Goal: Check status

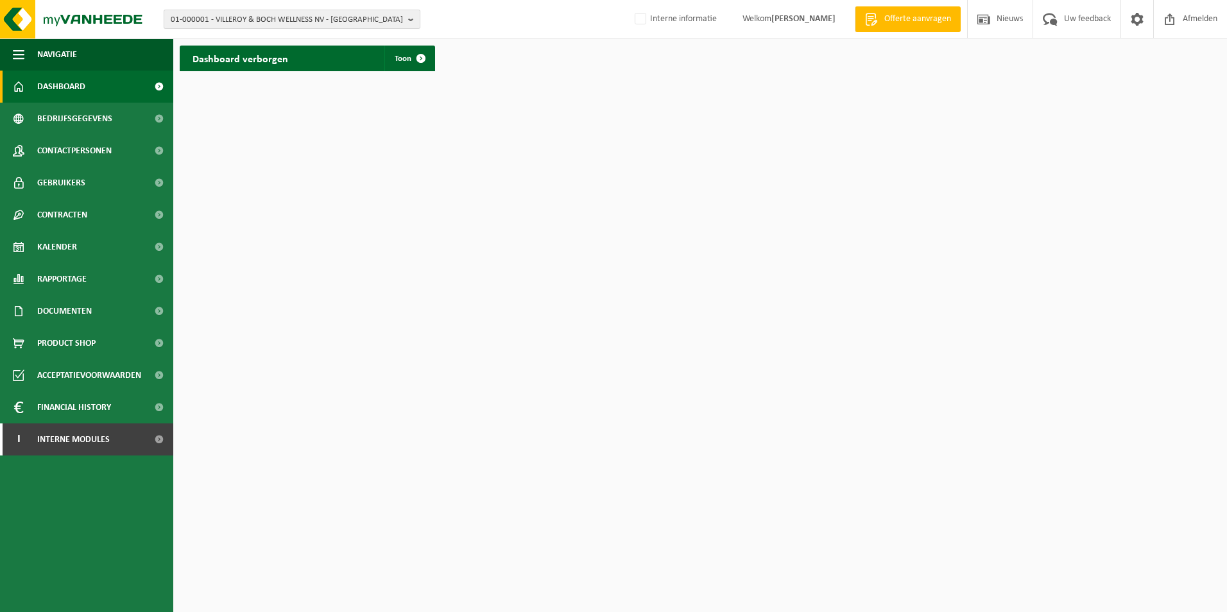
click at [266, 21] on span "01-000001 - VILLEROY & BOCH WELLNESS NV - ROESELARE" at bounding box center [287, 19] width 232 height 19
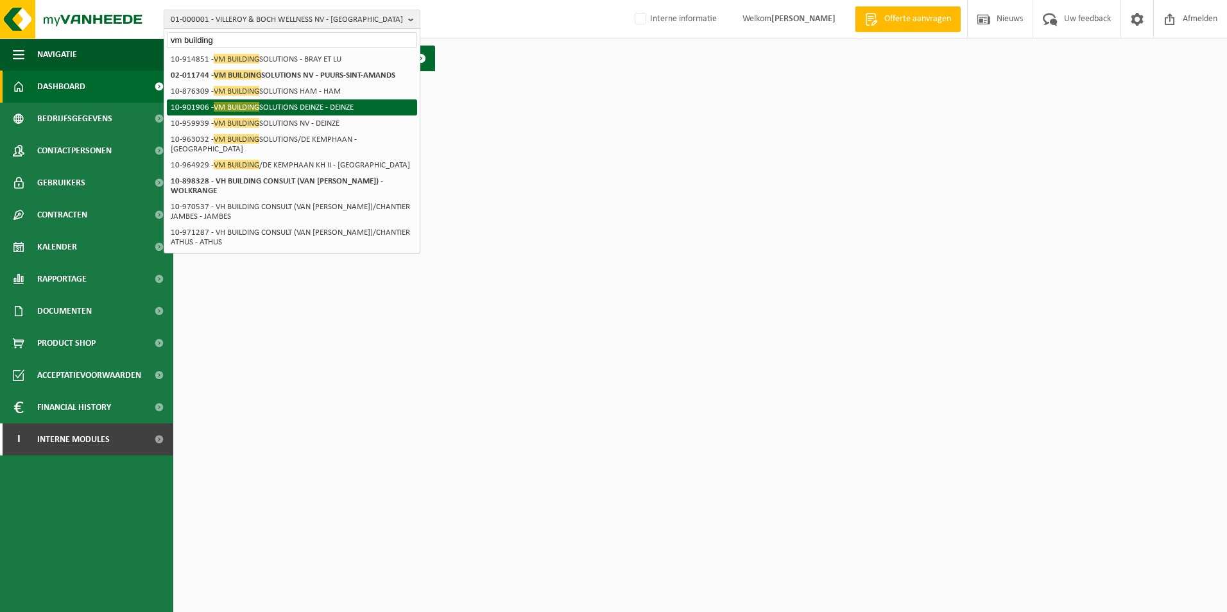
type input "vm building"
click at [329, 102] on li "10-901906 - VM BUILDING SOLUTIONS DEINZE - DEINZE" at bounding box center [292, 107] width 250 height 16
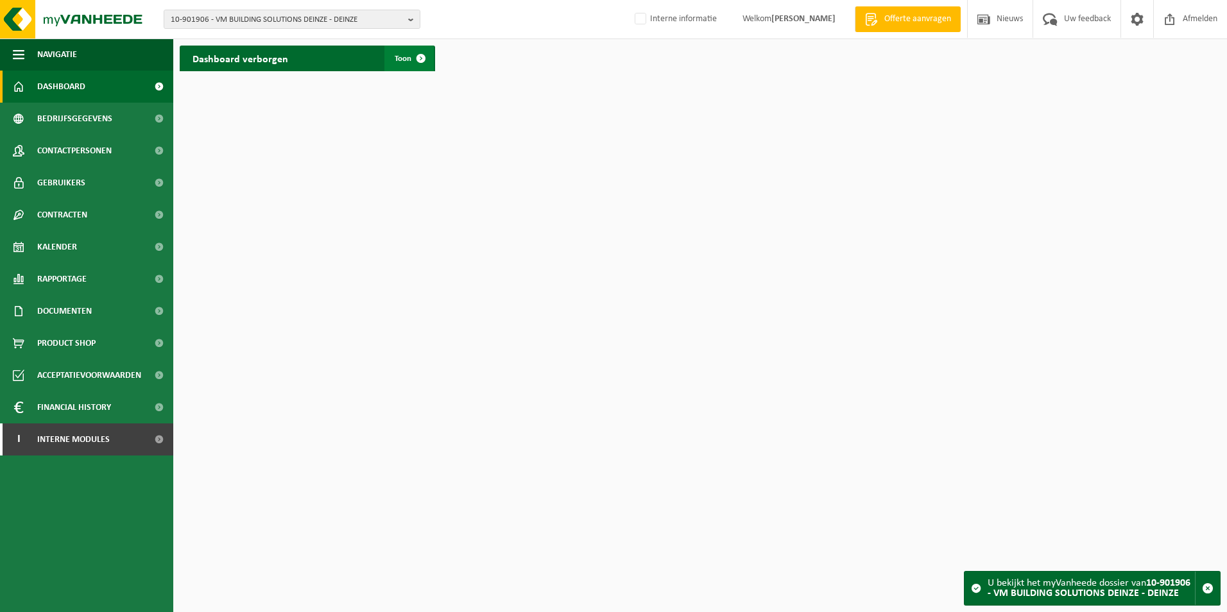
click at [408, 60] on span "Toon" at bounding box center [403, 59] width 17 height 8
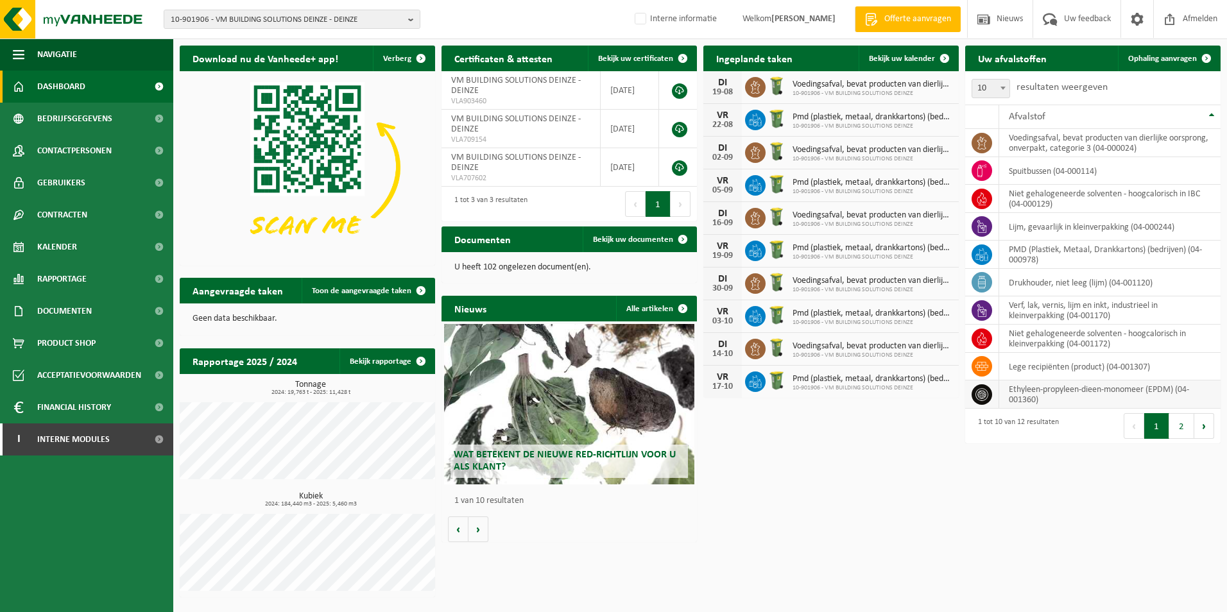
click at [1057, 398] on td "ethyleen-propyleen-dieen-monomeer (EPDM) (04-001360)" at bounding box center [1109, 395] width 221 height 28
click at [987, 395] on icon at bounding box center [982, 394] width 13 height 13
click at [98, 220] on link "Contracten" at bounding box center [86, 215] width 173 height 32
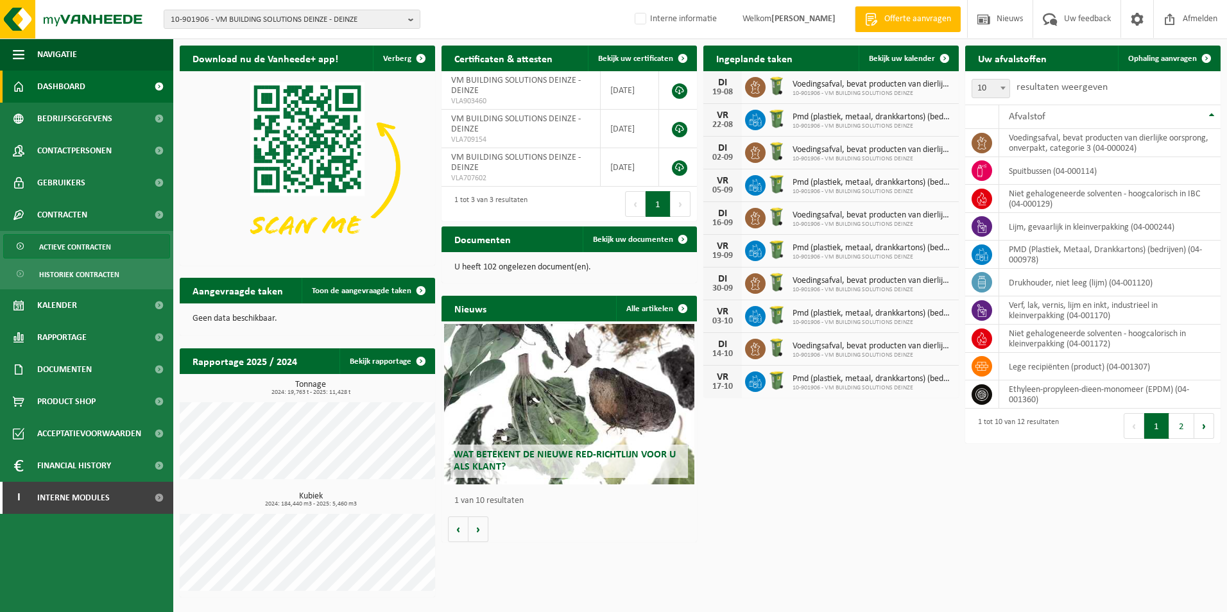
click at [96, 248] on span "Actieve contracten" at bounding box center [75, 247] width 72 height 24
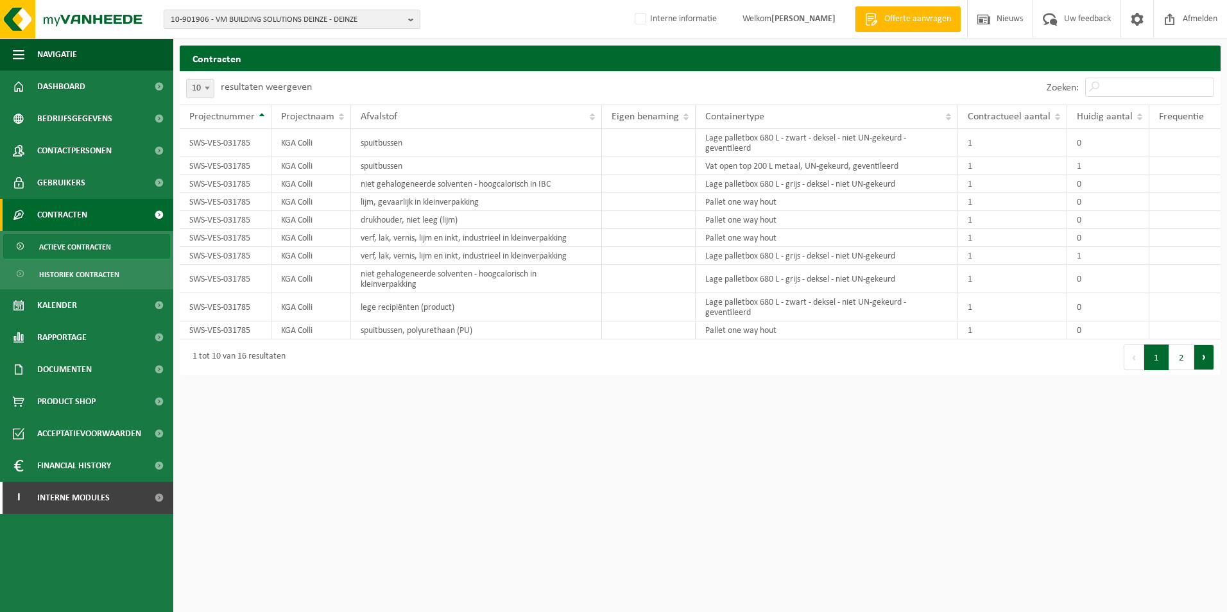
click at [1212, 363] on button "Volgende" at bounding box center [1205, 358] width 20 height 26
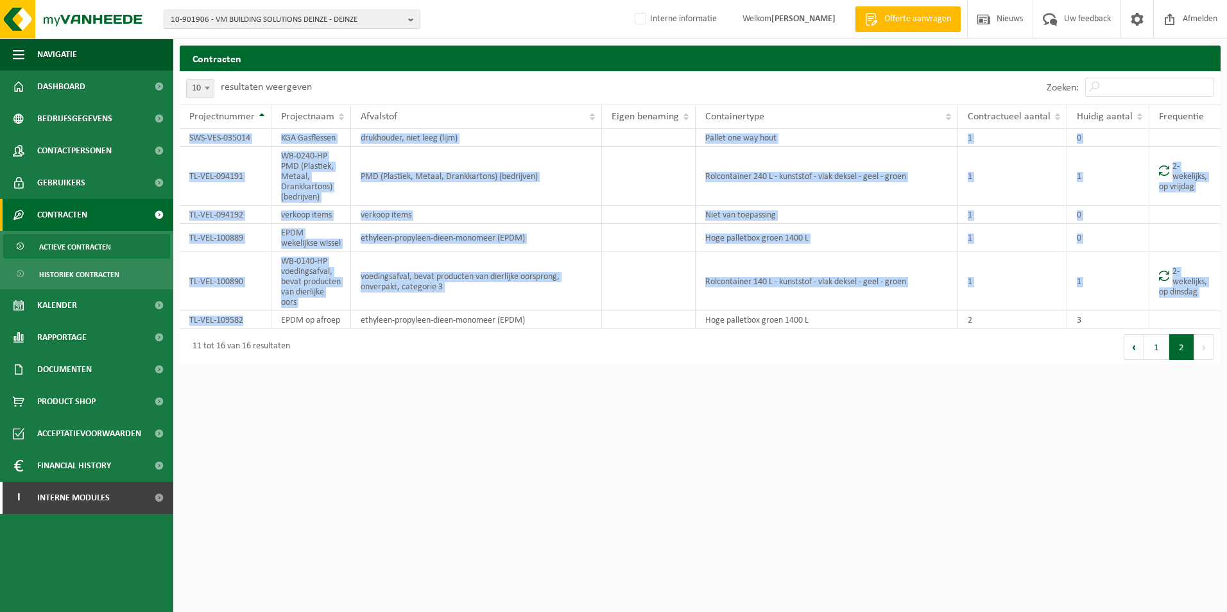
drag, startPoint x: 245, startPoint y: 335, endPoint x: 177, endPoint y: 334, distance: 67.4
click at [177, 334] on div "Contracten Even geduld. Door de grote hoeveelheid gegevens duurt het laden even…" at bounding box center [700, 209] width 1054 height 326
drag, startPoint x: 177, startPoint y: 334, endPoint x: 211, endPoint y: 340, distance: 34.4
click at [211, 329] on td "TL-VEL-109582" at bounding box center [226, 320] width 92 height 18
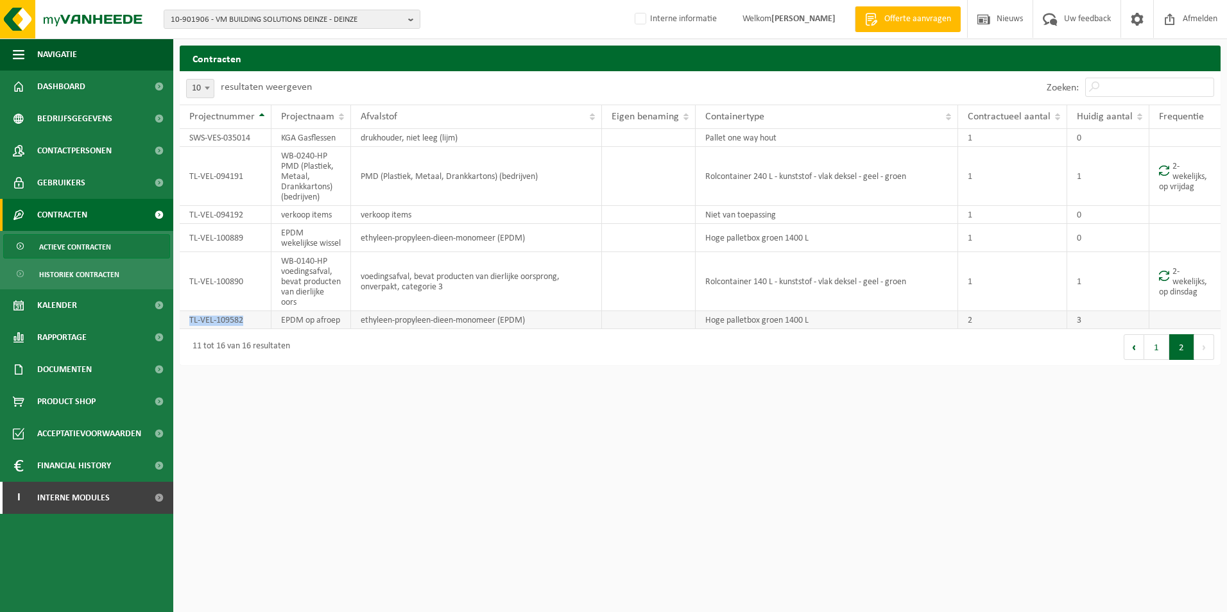
drag, startPoint x: 249, startPoint y: 336, endPoint x: 189, endPoint y: 335, distance: 59.7
click at [189, 329] on td "TL-VEL-109582" at bounding box center [226, 320] width 92 height 18
drag, startPoint x: 189, startPoint y: 335, endPoint x: 197, endPoint y: 336, distance: 7.7
copy td "TL-VEL-109582"
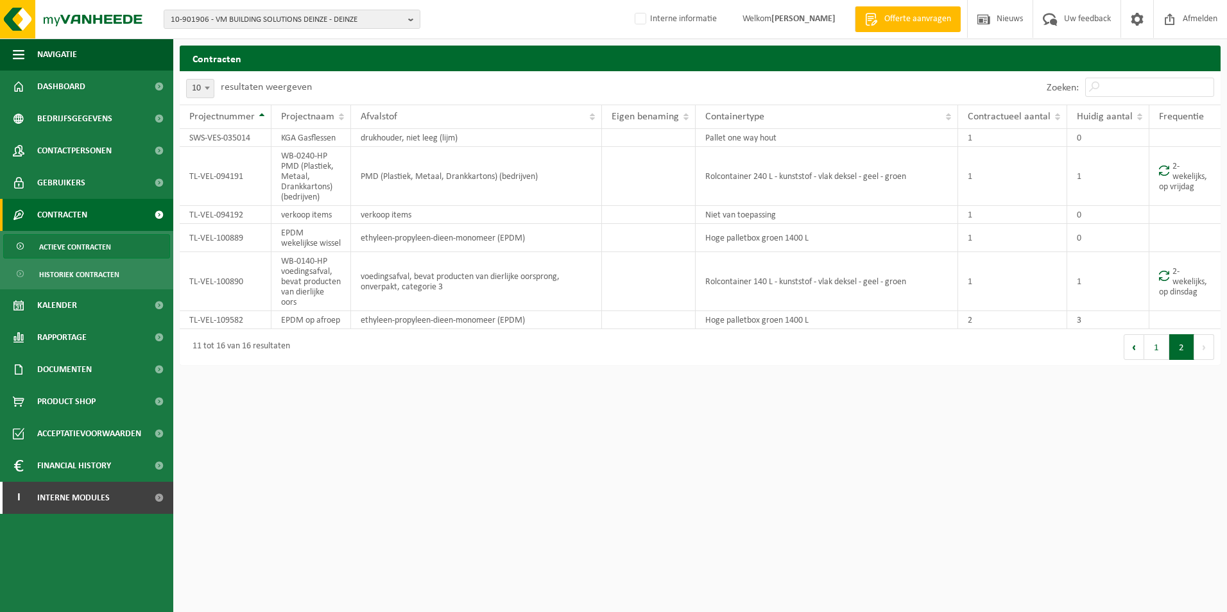
click at [415, 413] on html "10-901906 - VM BUILDING SOLUTIONS DEINZE - DEINZE 02-011744 - VM BUILDING SOLUT…" at bounding box center [613, 306] width 1227 height 612
click at [684, 438] on html "10-901906 - VM BUILDING SOLUTIONS DEINZE - DEINZE 02-011744 - VM BUILDING SOLUT…" at bounding box center [613, 306] width 1227 height 612
